Goal: Communication & Community: Ask a question

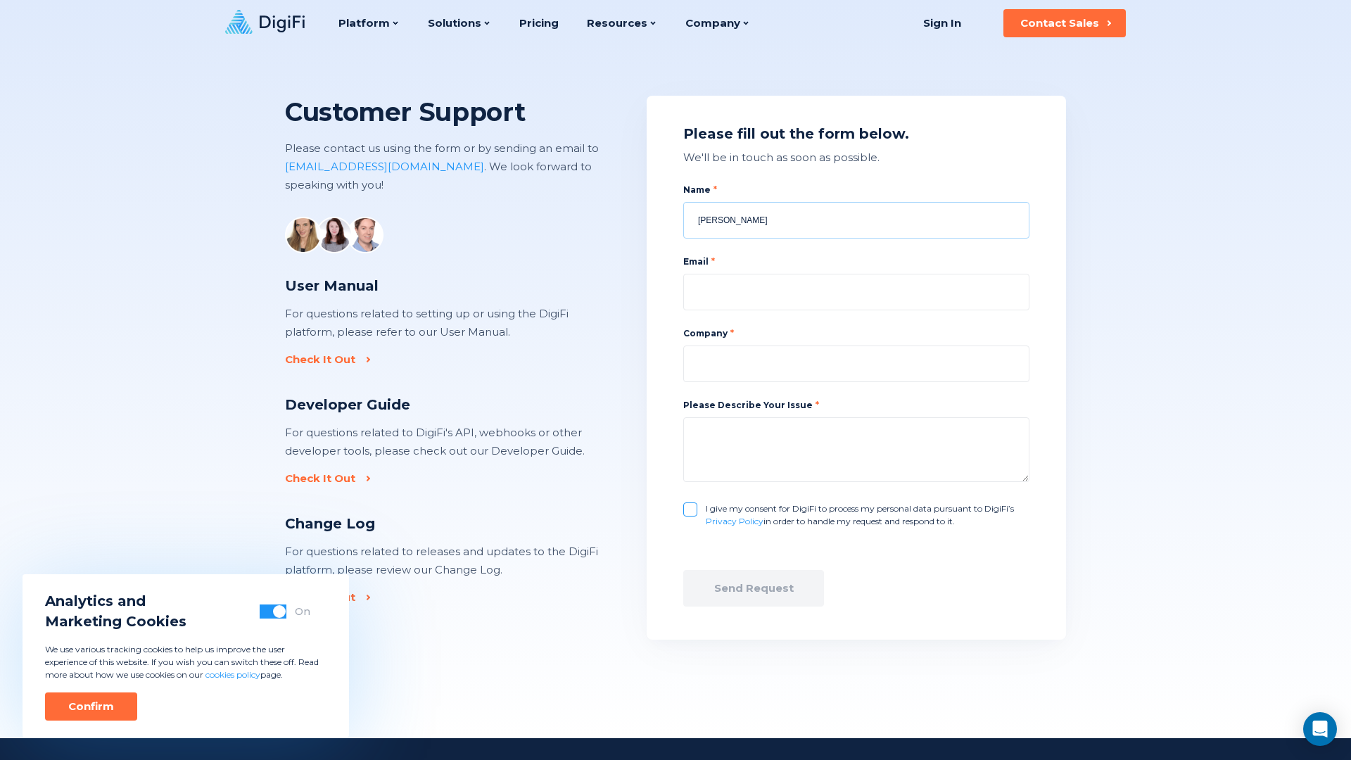
type input "[PERSON_NAME]"
type input "[EMAIL_ADDRESS][DOMAIN_NAME]"
type input "Aeroleads"
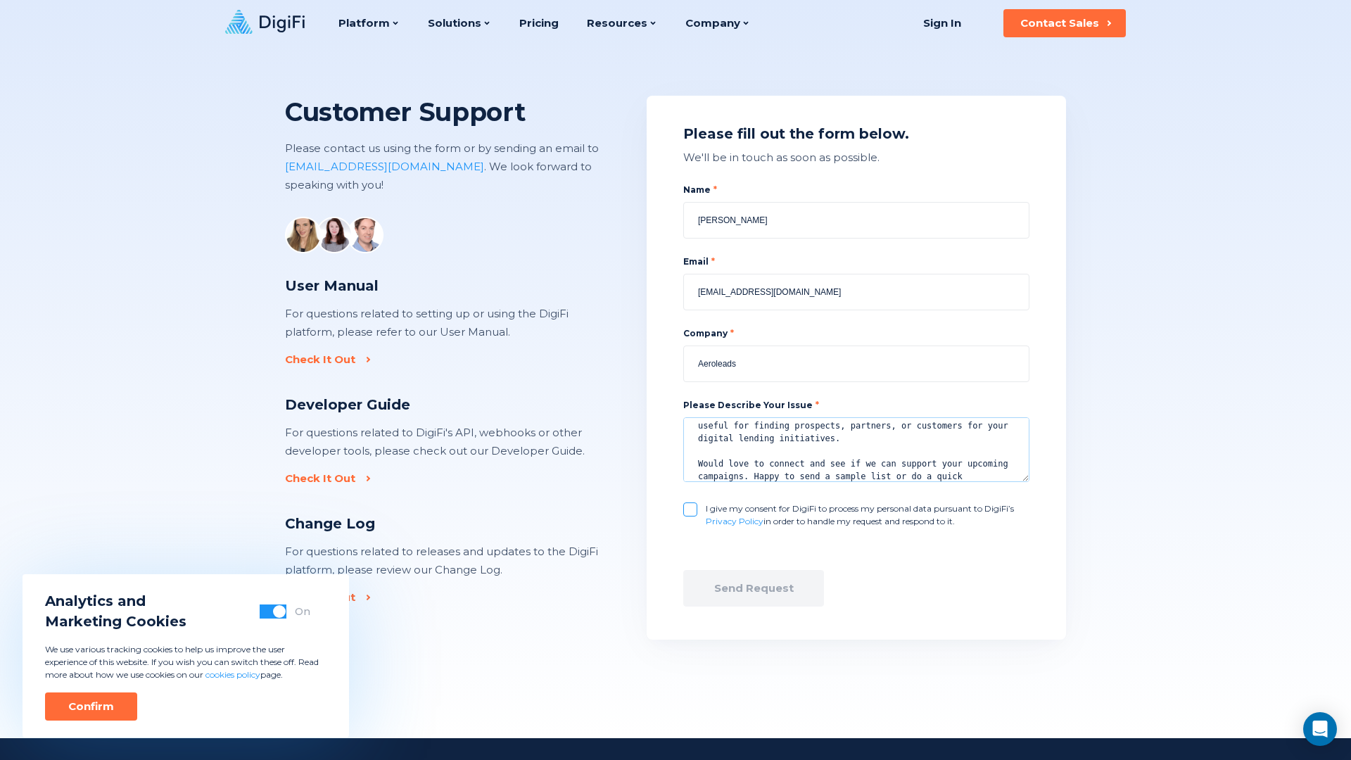
scroll to position [187, 0]
type textarea "Hi Digifi team, We're with AeroLeads ([URL][DOMAIN_NAME]), a B2B data and prosp…"
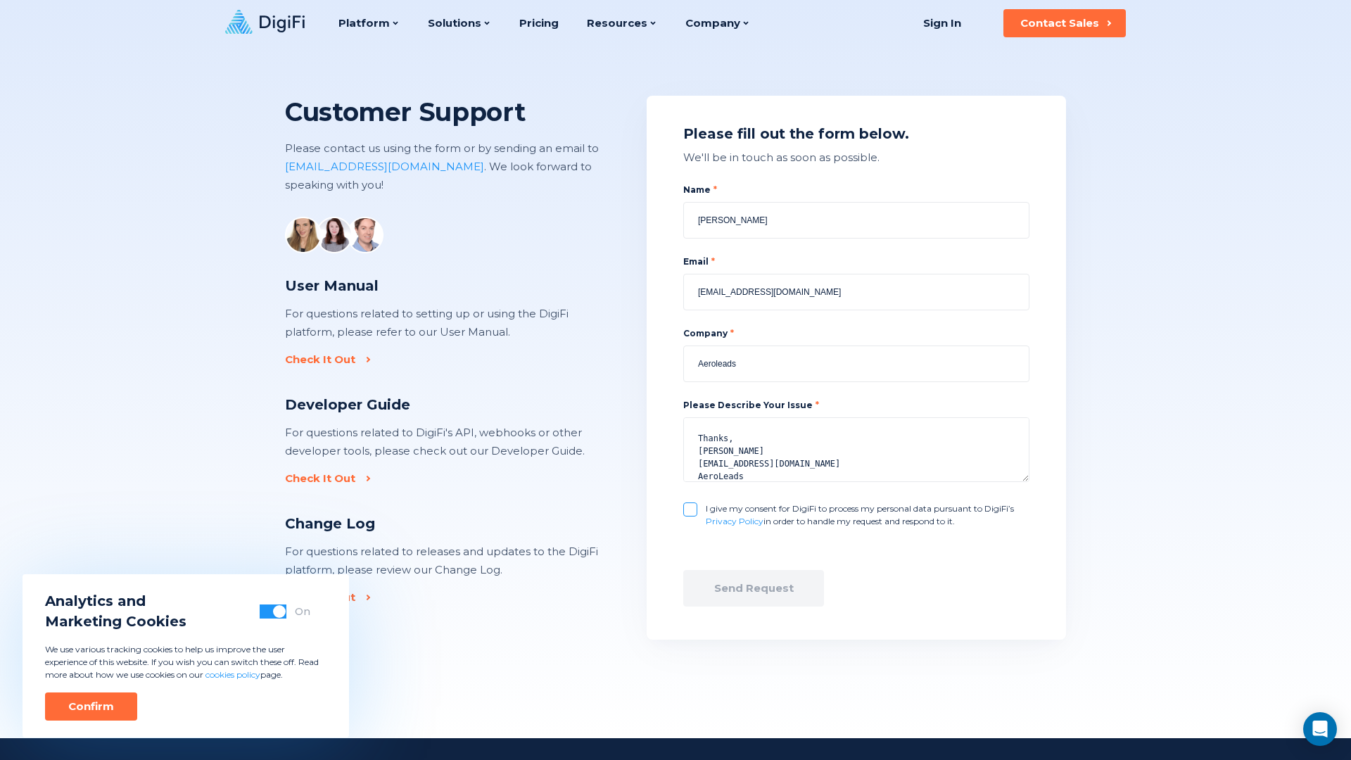
click at [690, 510] on input "I give my consent for DigiFi to process my personal data pursuant to DigiFi’s P…" at bounding box center [690, 510] width 14 height 14
checkbox input "true"
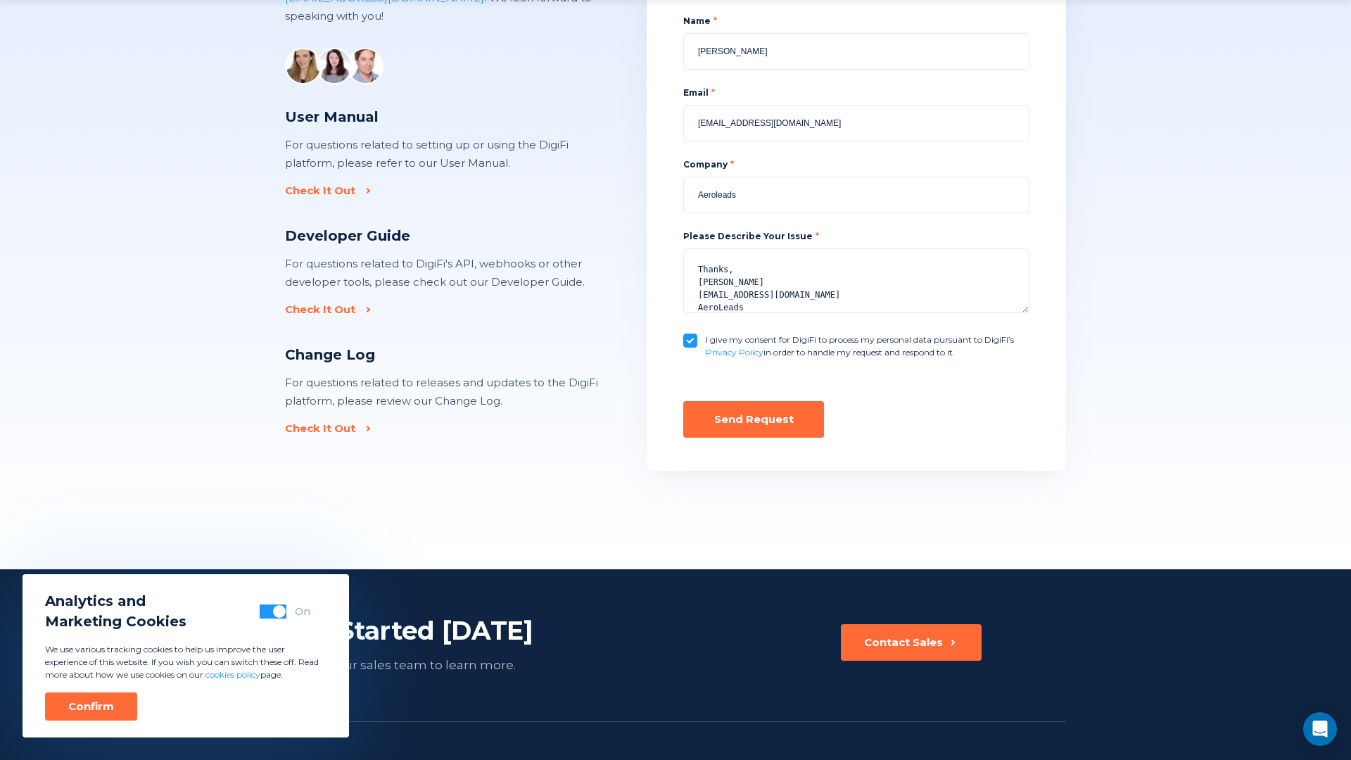
scroll to position [208, 0]
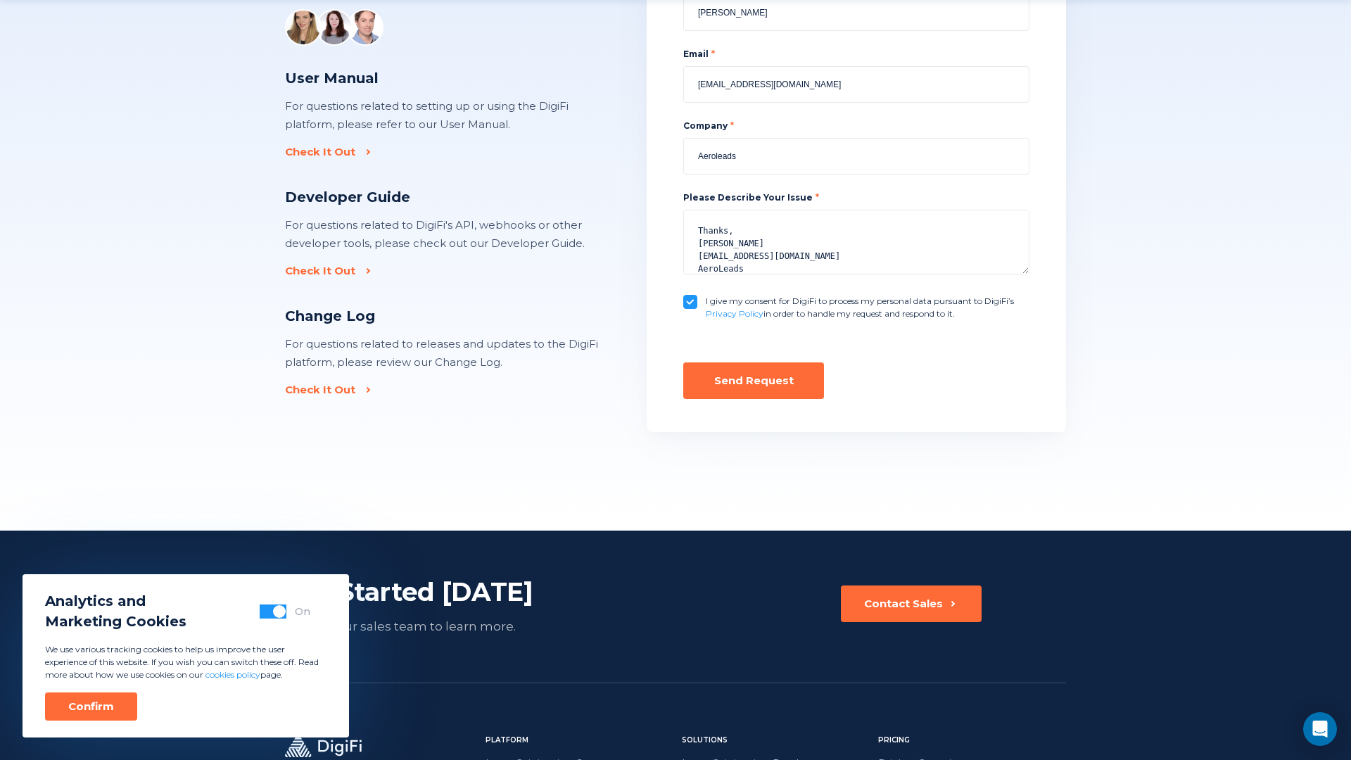
click at [754, 380] on div "Send Request" at bounding box center [754, 381] width 80 height 14
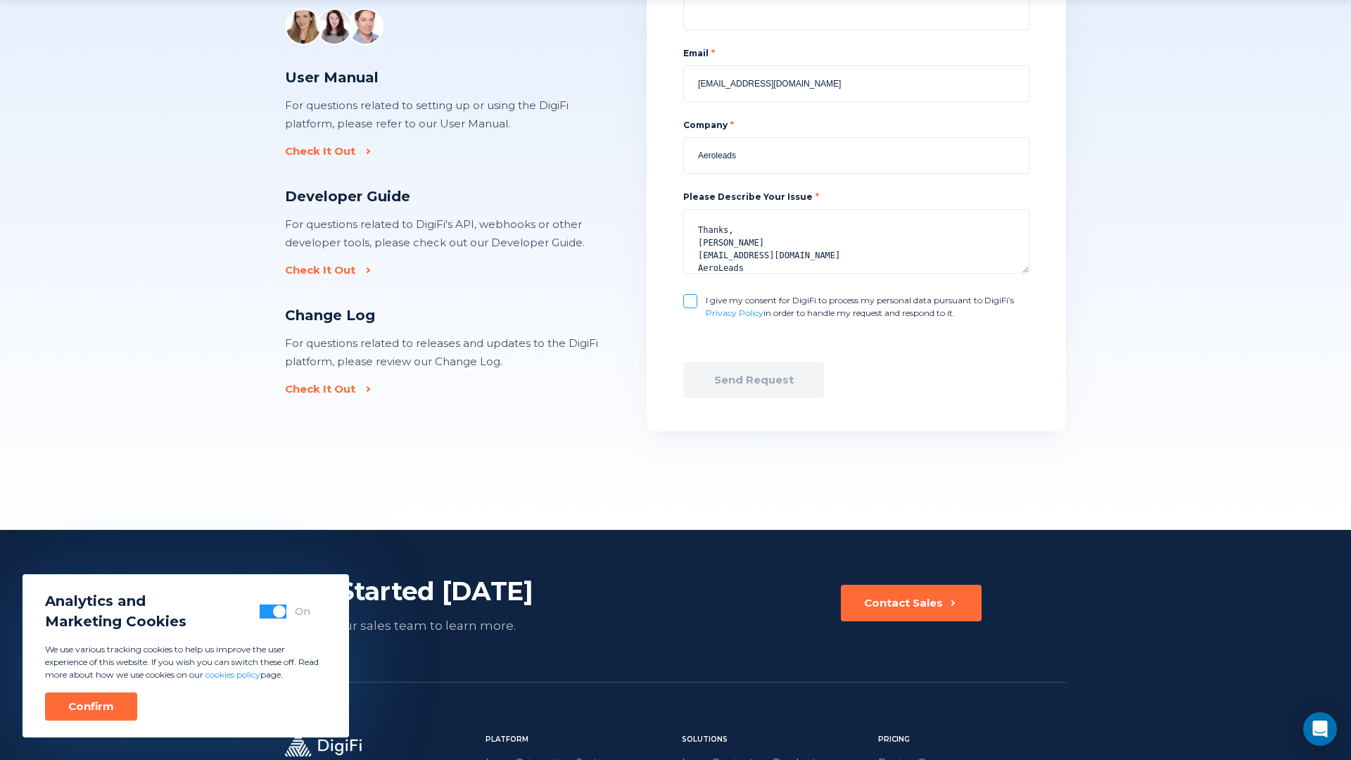
checkbox input "false"
